Goal: Navigation & Orientation: Find specific page/section

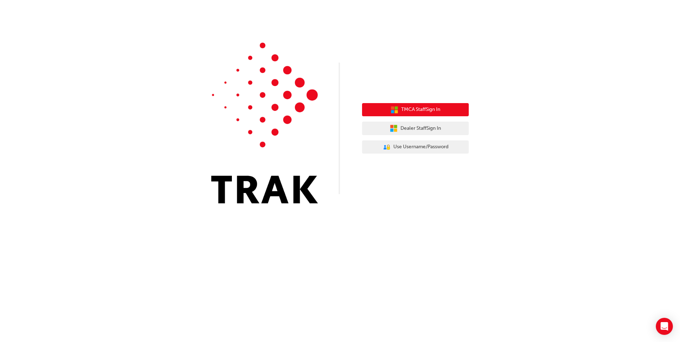
click at [419, 110] on span "TMCA Staff Sign In" at bounding box center [420, 110] width 39 height 8
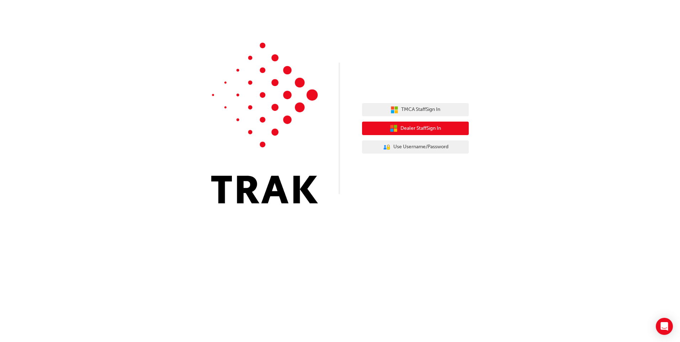
click at [414, 126] on span "Dealer Staff Sign In" at bounding box center [420, 128] width 41 height 8
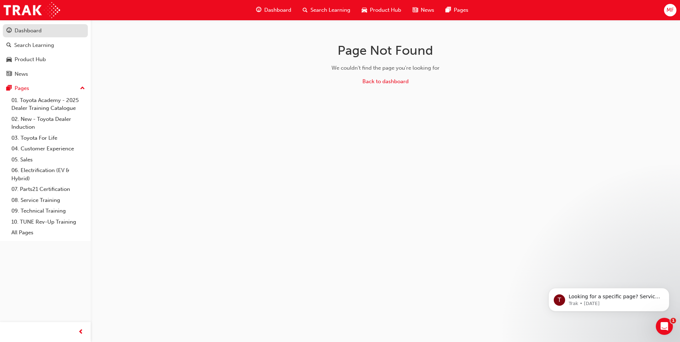
click at [29, 29] on div "Dashboard" at bounding box center [28, 31] width 27 height 8
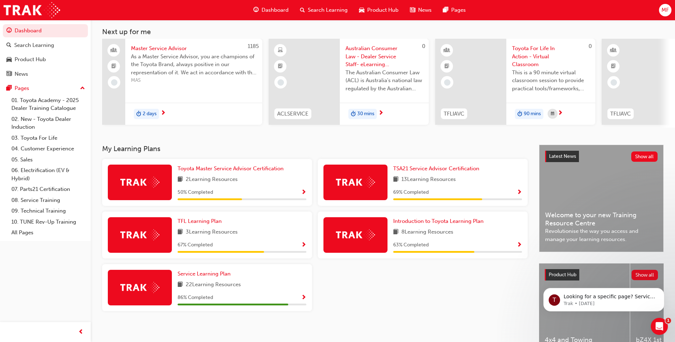
scroll to position [71, 0]
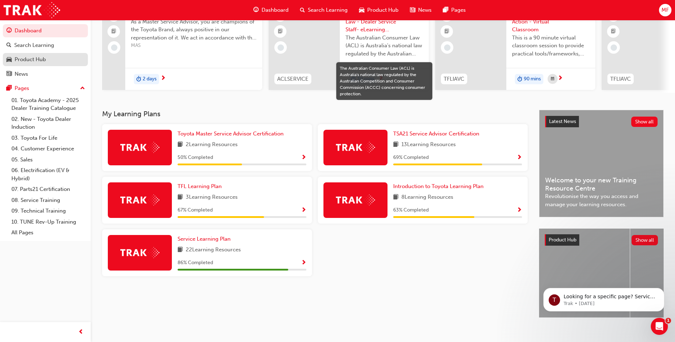
click at [22, 58] on div "Product Hub" at bounding box center [30, 59] width 31 height 8
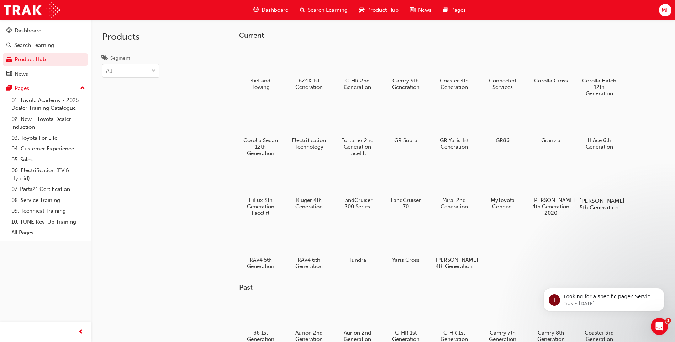
click at [600, 185] on div at bounding box center [598, 180] width 39 height 28
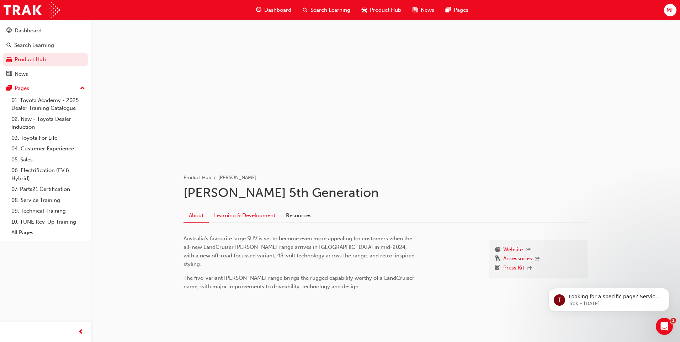
click at [260, 219] on link "Learning & Development" at bounding box center [245, 216] width 72 height 14
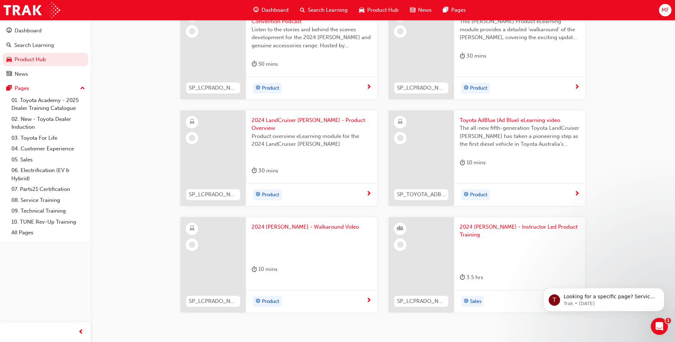
scroll to position [231, 0]
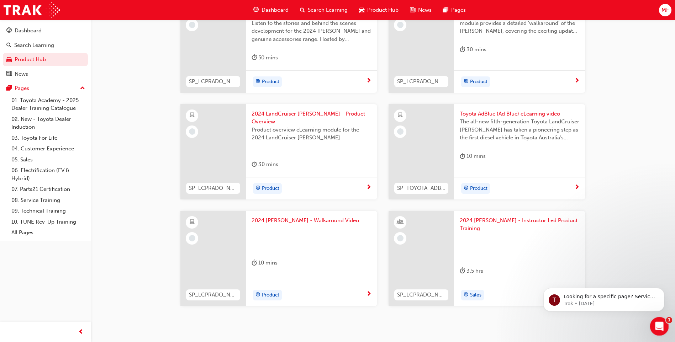
click at [655, 320] on icon "Open Intercom Messenger" at bounding box center [658, 326] width 12 height 12
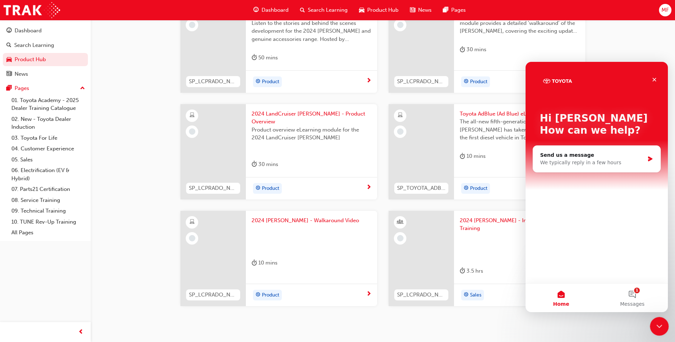
scroll to position [0, 0]
click at [651, 78] on icon "Close" at bounding box center [654, 80] width 6 height 6
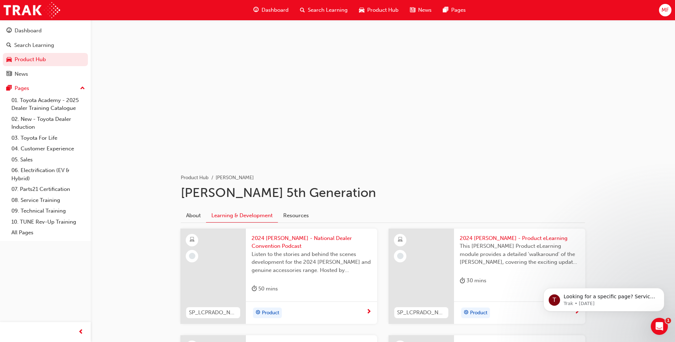
click at [266, 6] on div "Dashboard" at bounding box center [270, 10] width 47 height 15
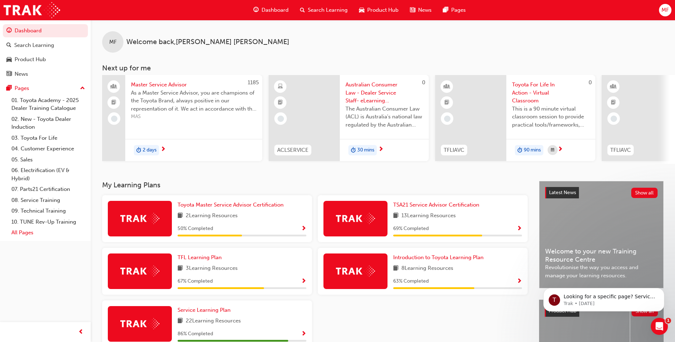
click at [27, 232] on link "All Pages" at bounding box center [48, 232] width 79 height 11
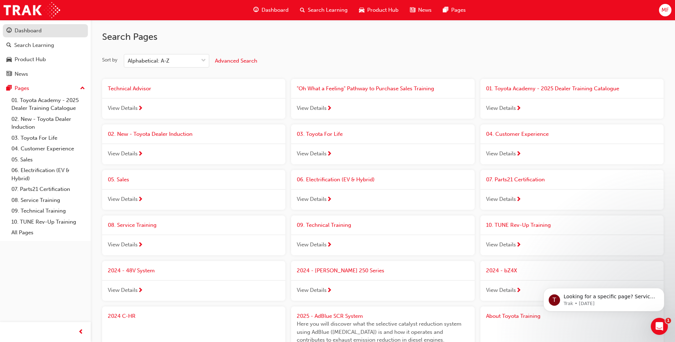
click at [37, 33] on div "Dashboard" at bounding box center [28, 31] width 27 height 8
